Goal: Transaction & Acquisition: Download file/media

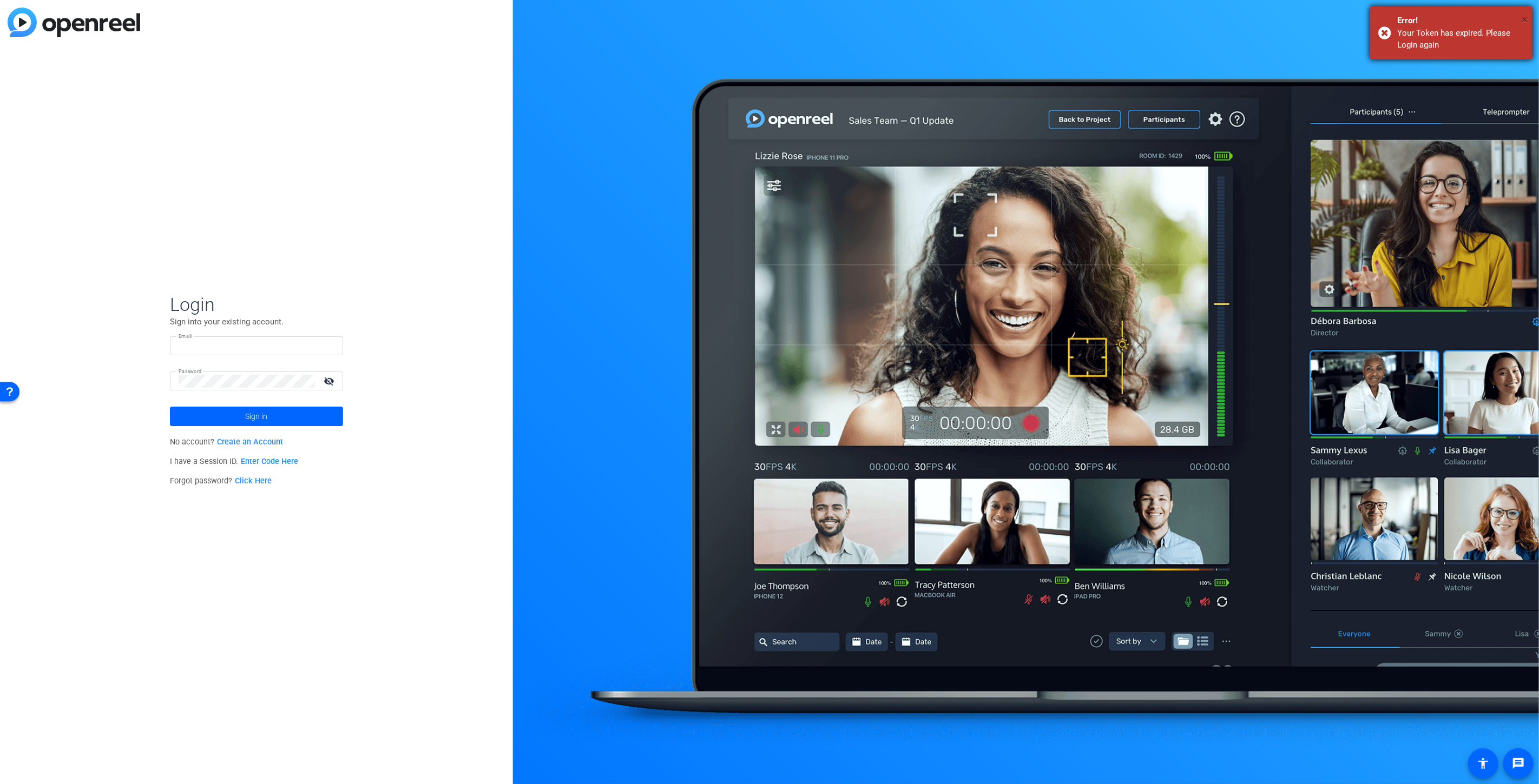
type input "[EMAIL_ADDRESS][DOMAIN_NAME]"
click at [1526, 16] on span "×" at bounding box center [1524, 19] width 6 height 13
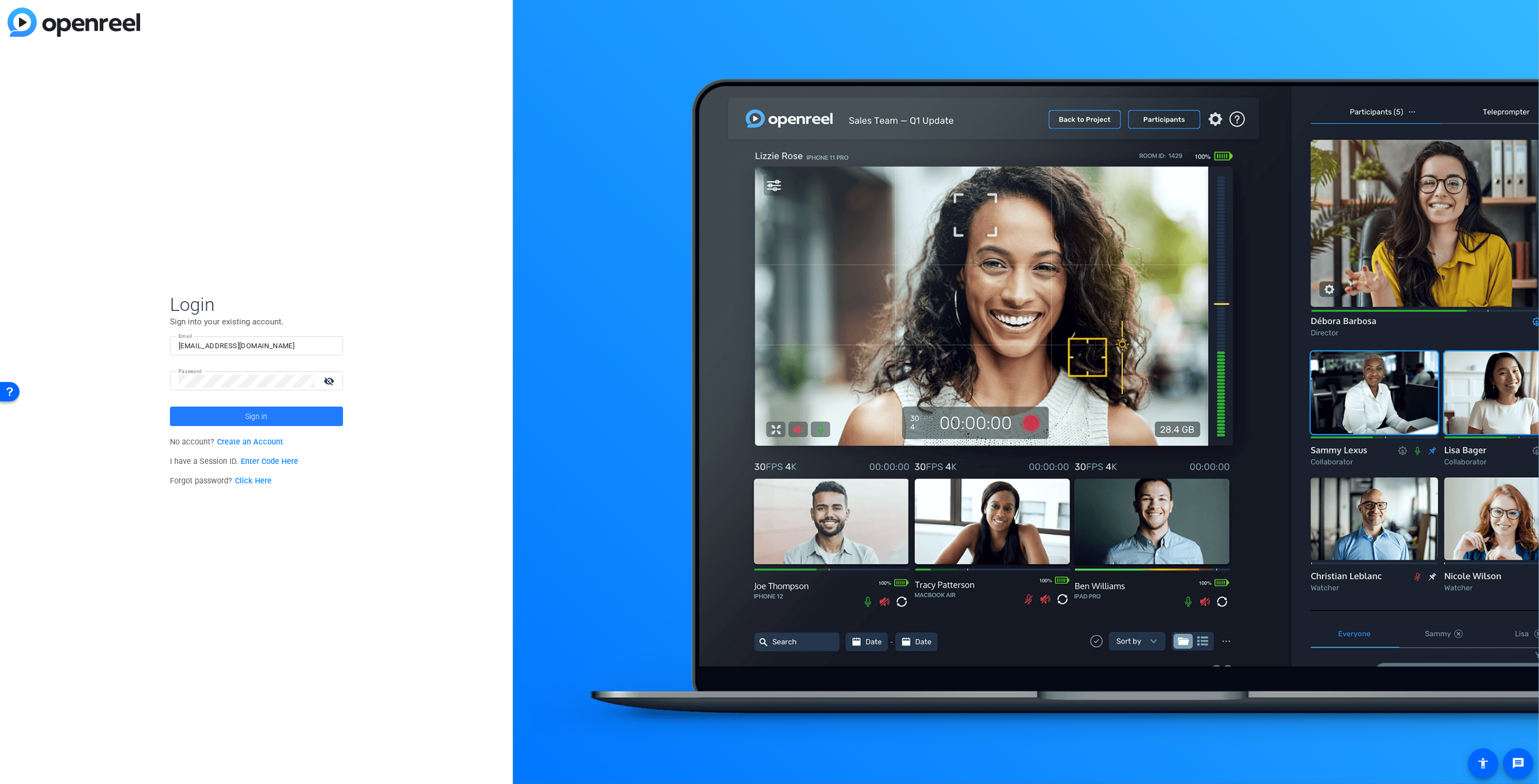
click at [287, 421] on span at bounding box center [256, 417] width 173 height 26
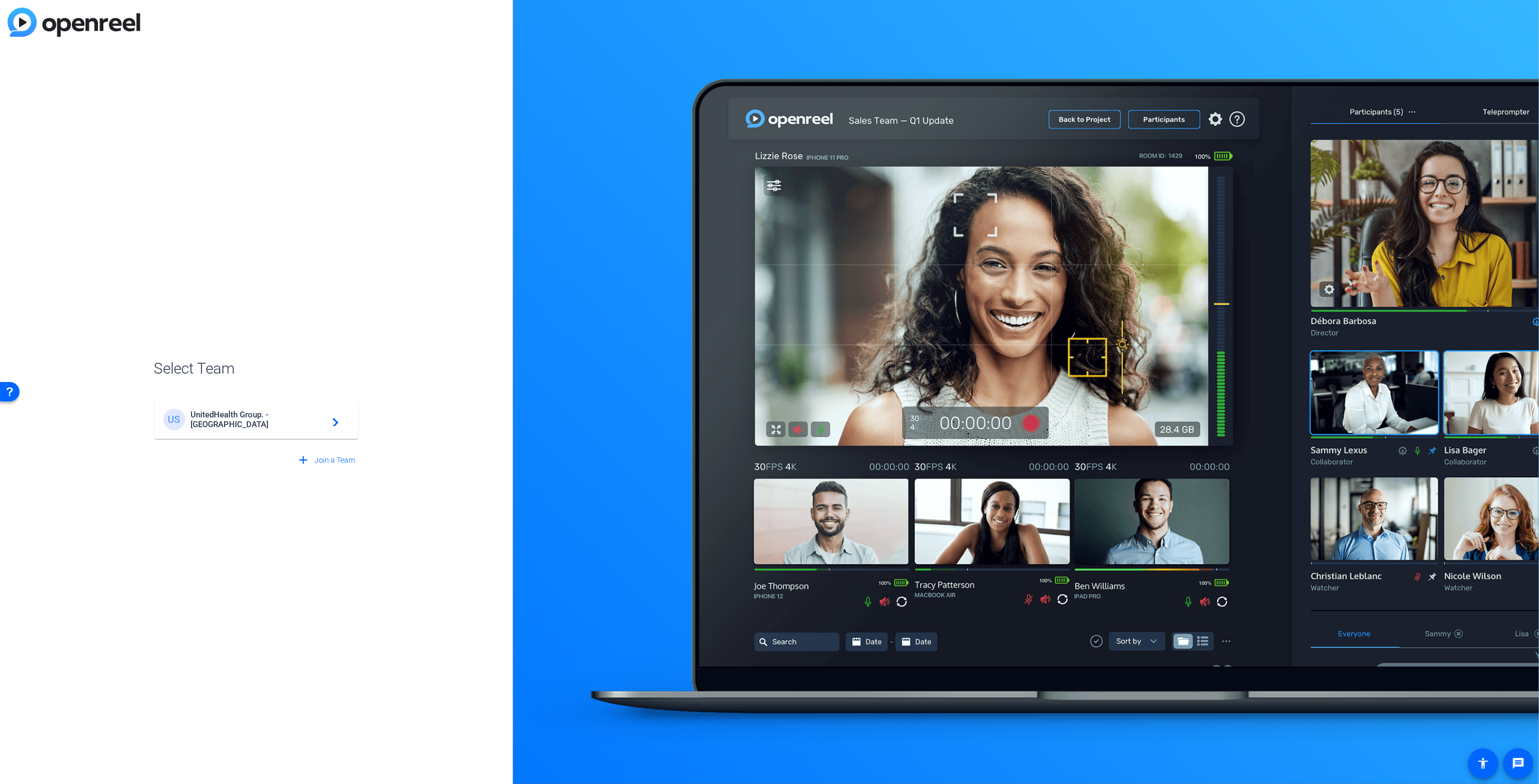
click at [327, 430] on div "US UnitedHealth Group. - Tilt Studios navigate_next" at bounding box center [256, 419] width 186 height 22
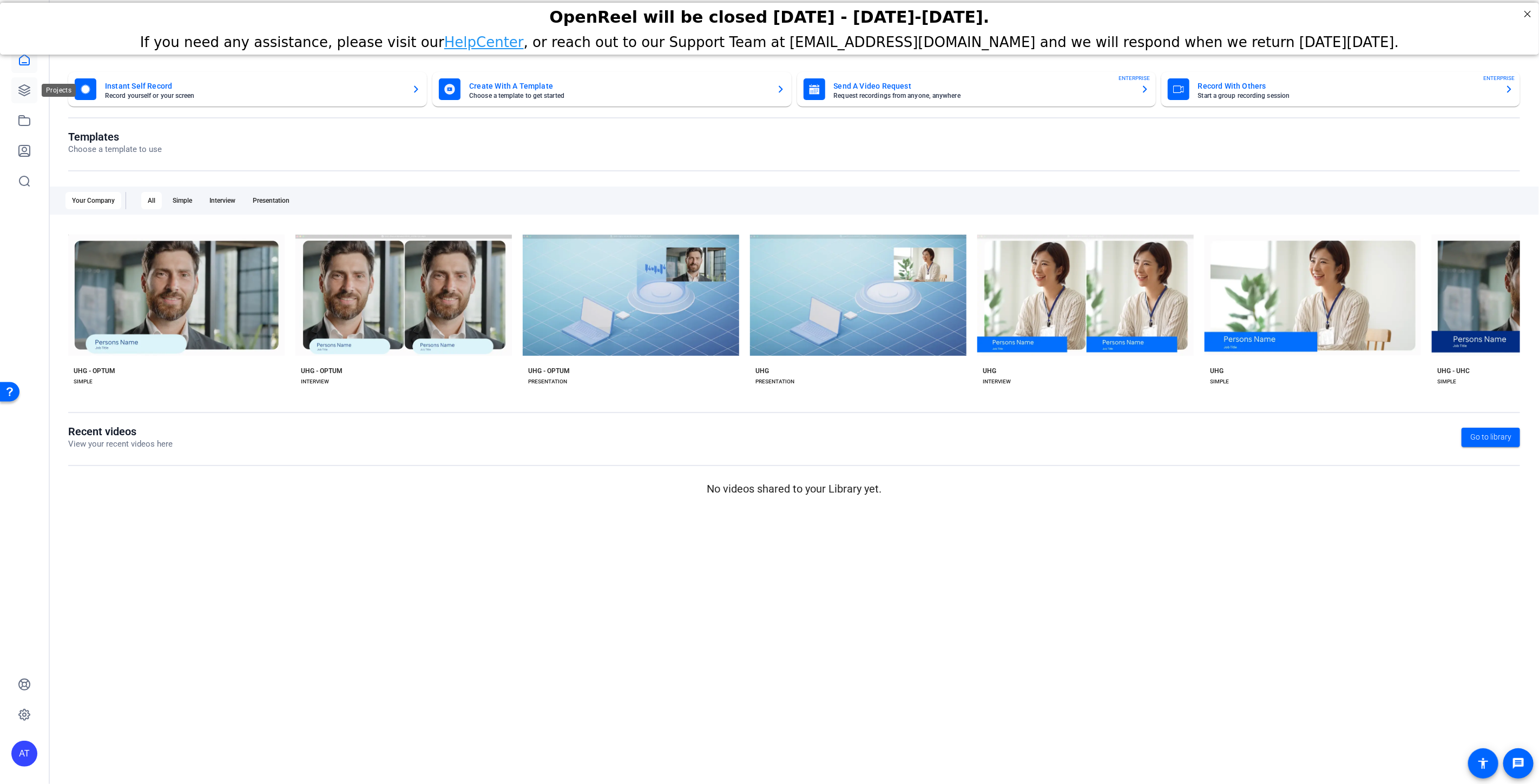
click at [22, 87] on icon at bounding box center [24, 90] width 13 height 13
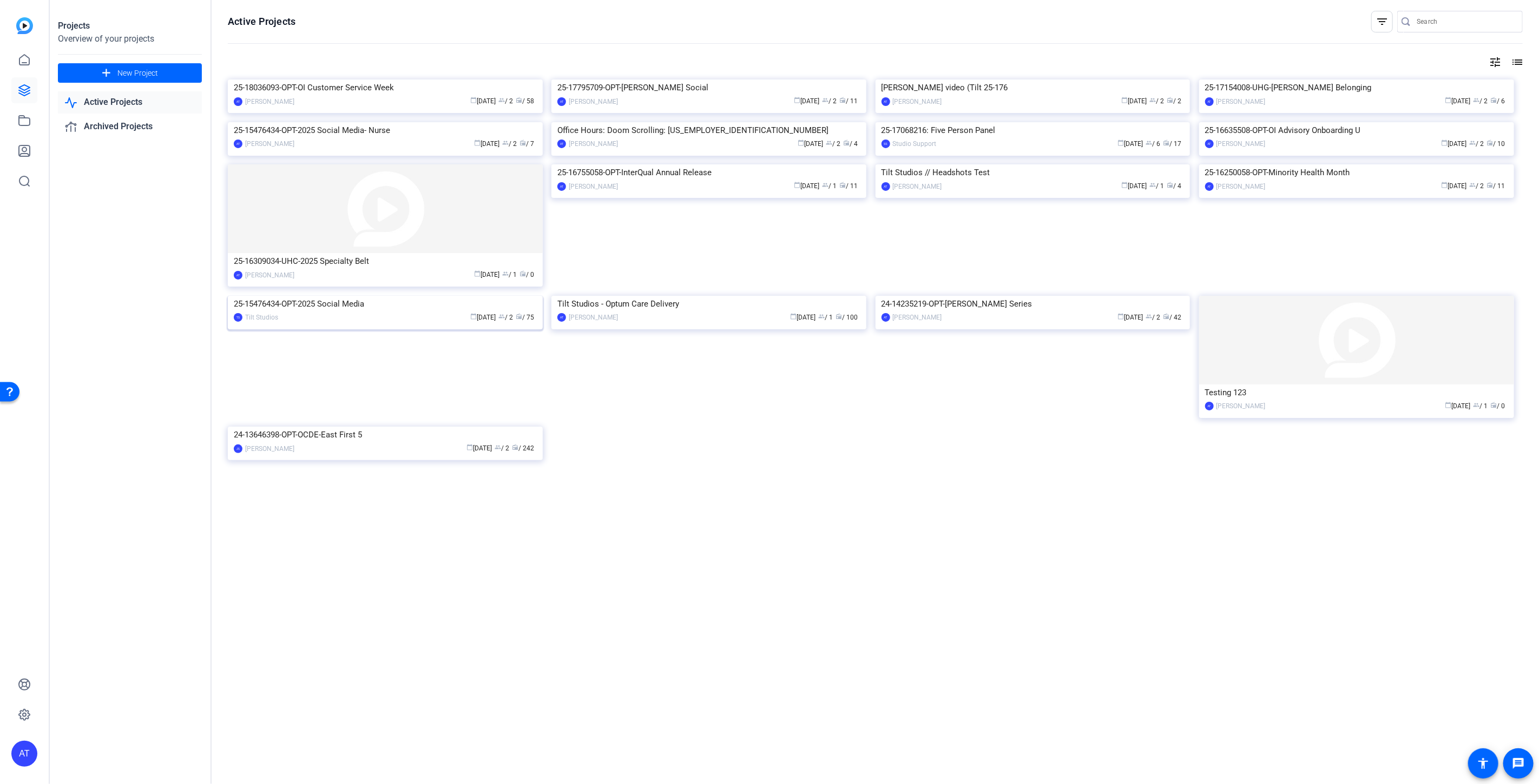
click at [321, 312] on div "25-15476434-OPT-2025 Social Media" at bounding box center [385, 304] width 303 height 16
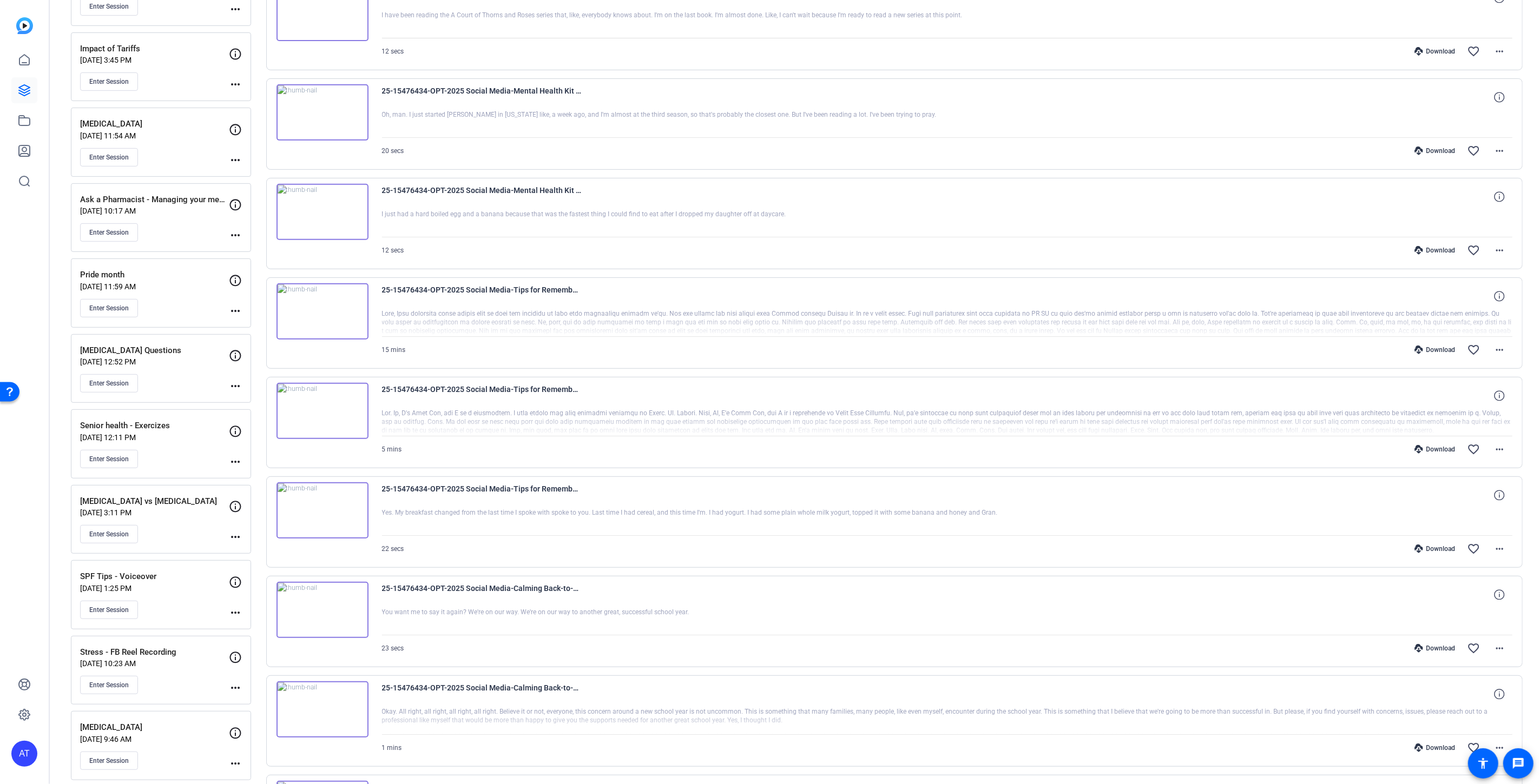
scroll to position [360, 0]
click at [1499, 543] on mat-icon "more_horiz" at bounding box center [1499, 547] width 13 height 13
click at [1476, 591] on span "Download MP4" at bounding box center [1465, 593] width 65 height 13
click at [1493, 445] on mat-icon "more_horiz" at bounding box center [1499, 447] width 13 height 13
click at [1478, 495] on span "Download MP4" at bounding box center [1465, 494] width 65 height 13
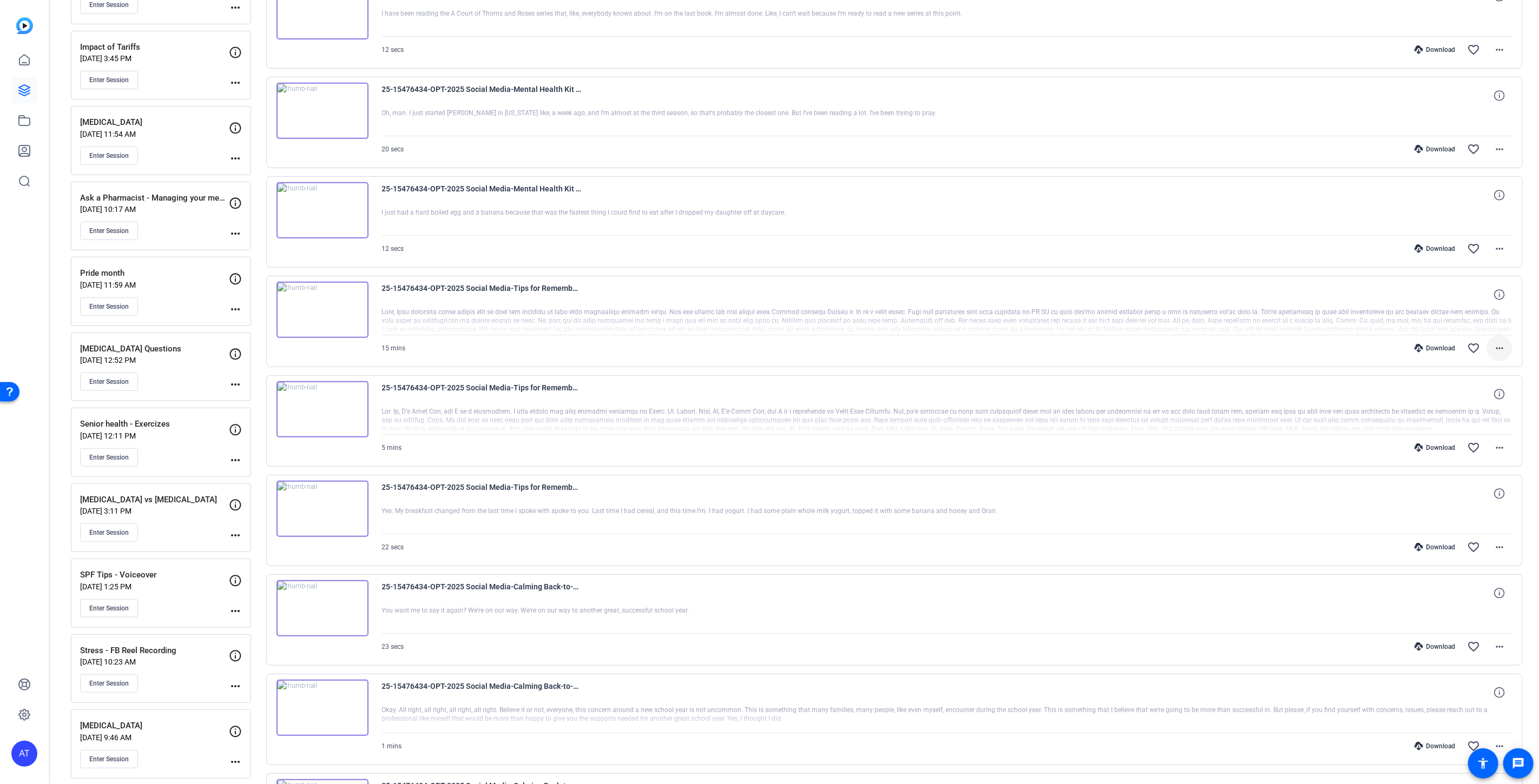
click at [1493, 351] on mat-icon "more_horiz" at bounding box center [1499, 348] width 13 height 13
click at [1469, 396] on span "Download MP4" at bounding box center [1465, 394] width 65 height 13
click at [455, 659] on div "25-15476434-OPT-2025 Social Media-Calming Back-to-school Nerves-[GEOGRAPHIC_DAT…" at bounding box center [894, 620] width 1257 height 92
